Goal: Information Seeking & Learning: Learn about a topic

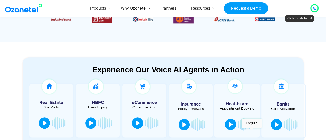
scroll to position [292, 0]
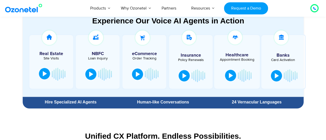
click at [47, 75] on button at bounding box center [44, 73] width 11 height 11
click at [46, 75] on div at bounding box center [46, 74] width 4 height 5
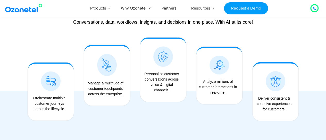
scroll to position [416, 0]
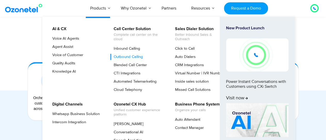
click at [137, 54] on link "Outbound Calling" at bounding box center [127, 57] width 34 height 6
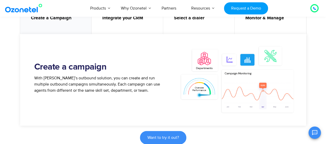
scroll to position [281, 0]
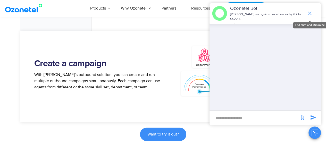
click at [312, 14] on icon "end chat or minimize" at bounding box center [310, 13] width 6 height 6
